Goal: Transaction & Acquisition: Purchase product/service

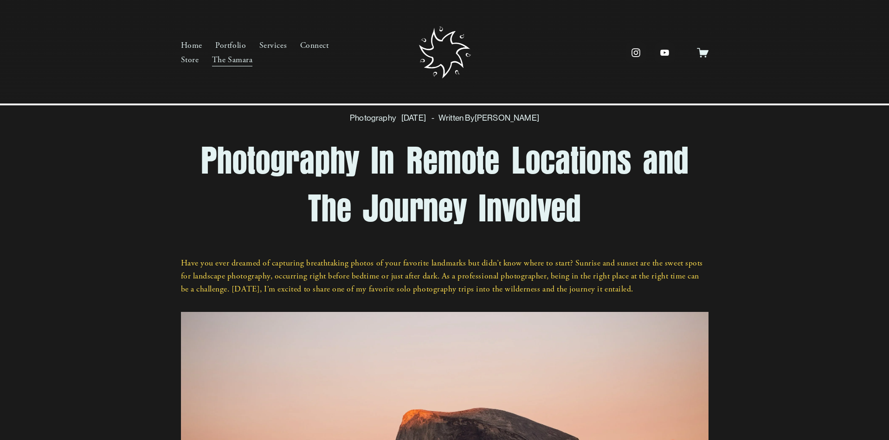
click at [271, 48] on link "Services" at bounding box center [272, 45] width 27 height 15
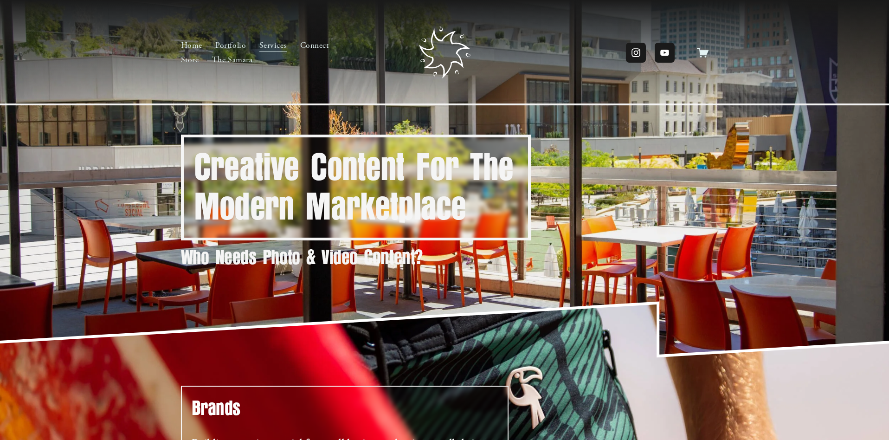
click at [186, 62] on link "Store" at bounding box center [190, 59] width 18 height 15
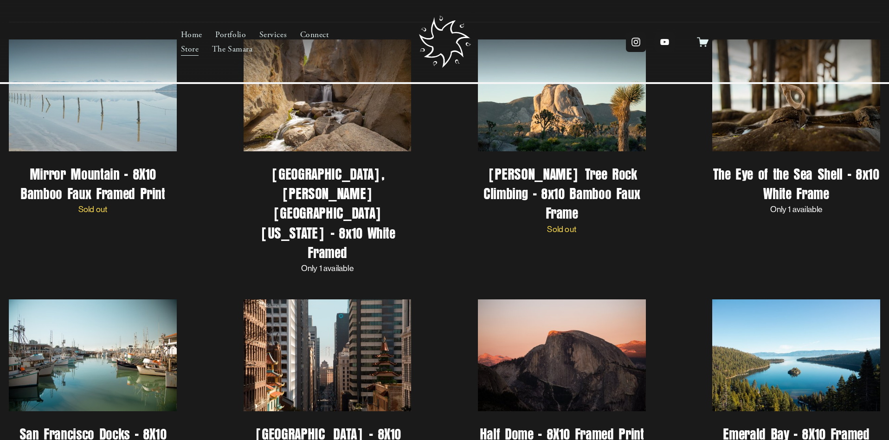
scroll to position [733, 0]
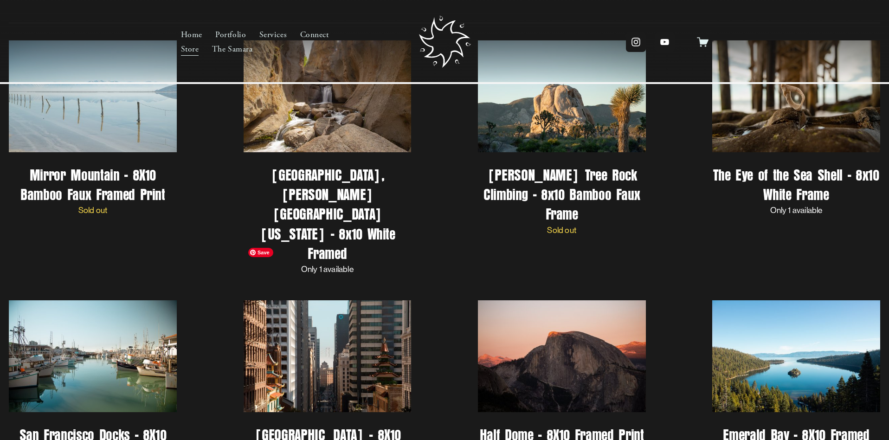
click at [333, 309] on img "San Francisco - 8X10 Framed Print - Black Frame" at bounding box center [328, 356] width 168 height 112
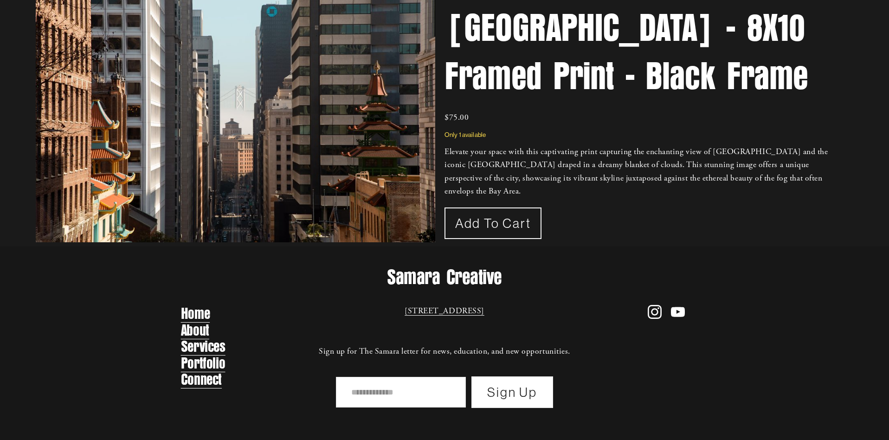
scroll to position [113, 0]
